Goal: Task Accomplishment & Management: Manage account settings

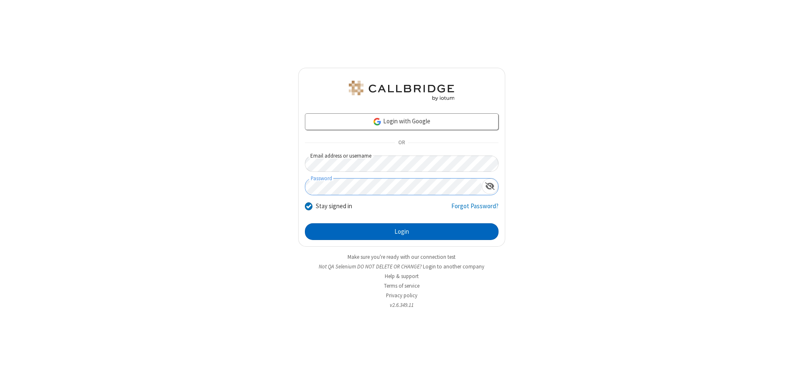
click at [401, 232] on button "Login" at bounding box center [402, 231] width 194 height 17
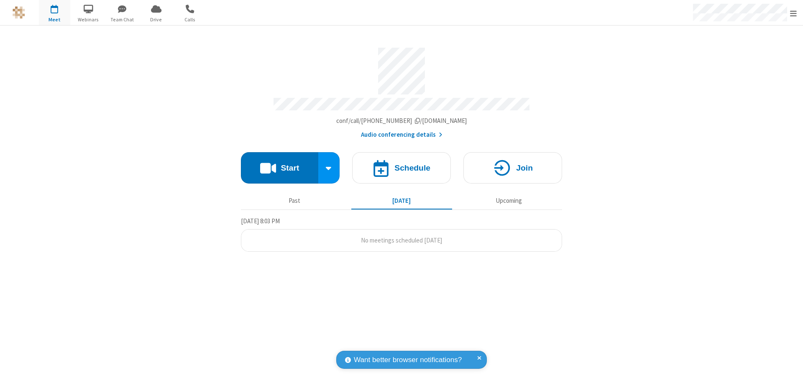
click at [793, 13] on span "Open menu" at bounding box center [793, 13] width 7 height 8
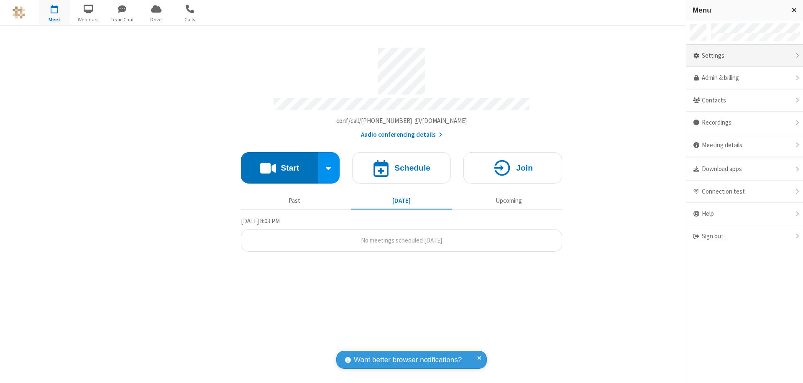
click at [744, 56] on div "Settings" at bounding box center [744, 56] width 117 height 23
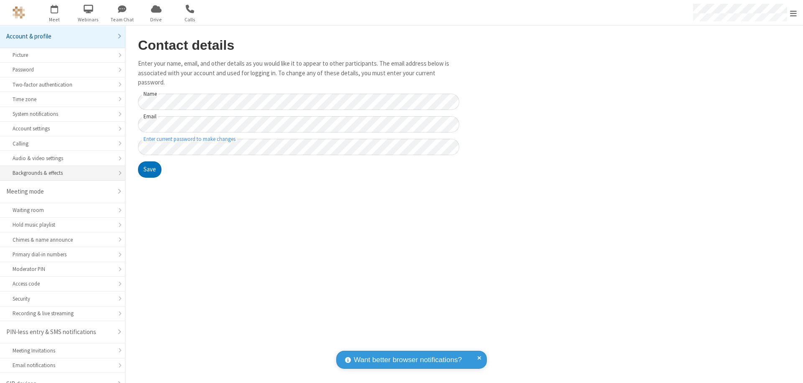
click at [59, 169] on div "Backgrounds & effects" at bounding box center [63, 173] width 100 height 8
